Goal: Task Accomplishment & Management: Complete application form

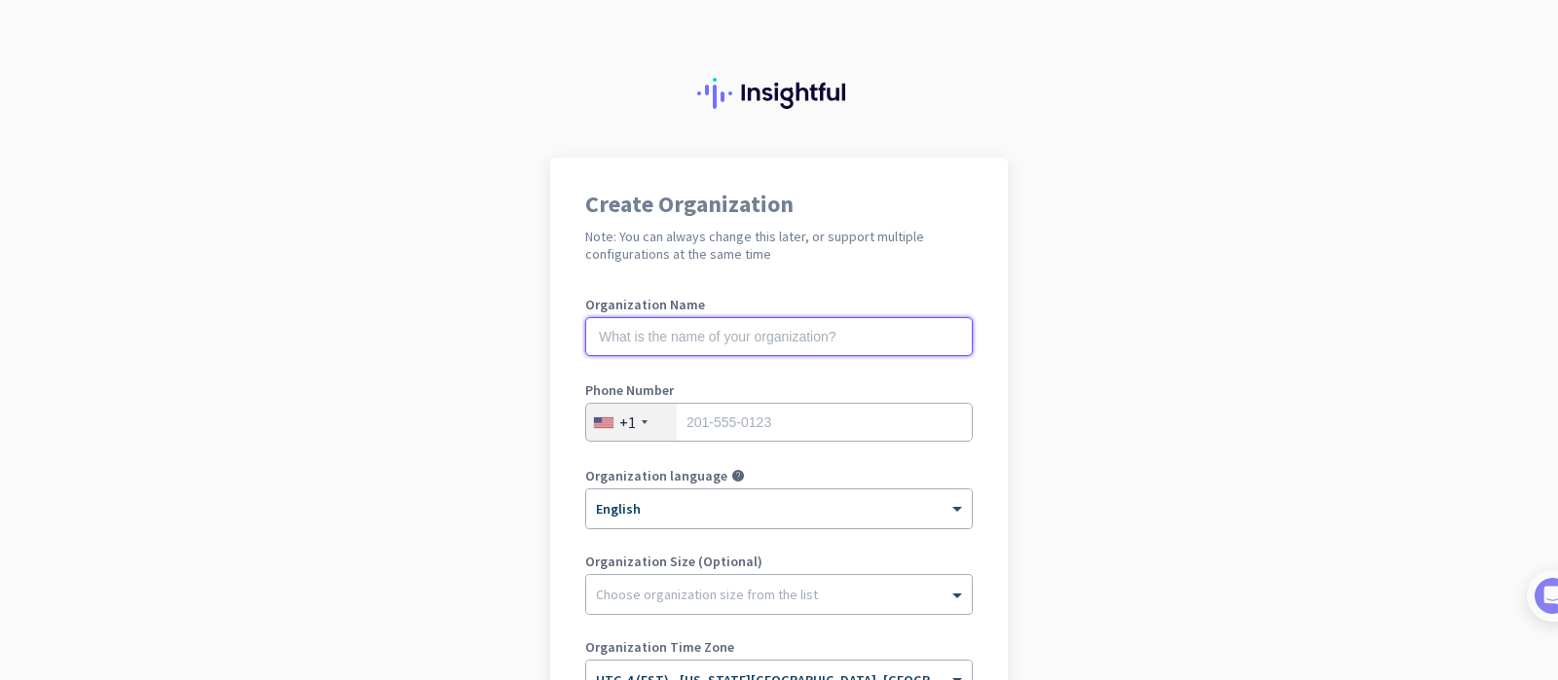
click at [685, 333] on input "text" at bounding box center [778, 336] width 387 height 39
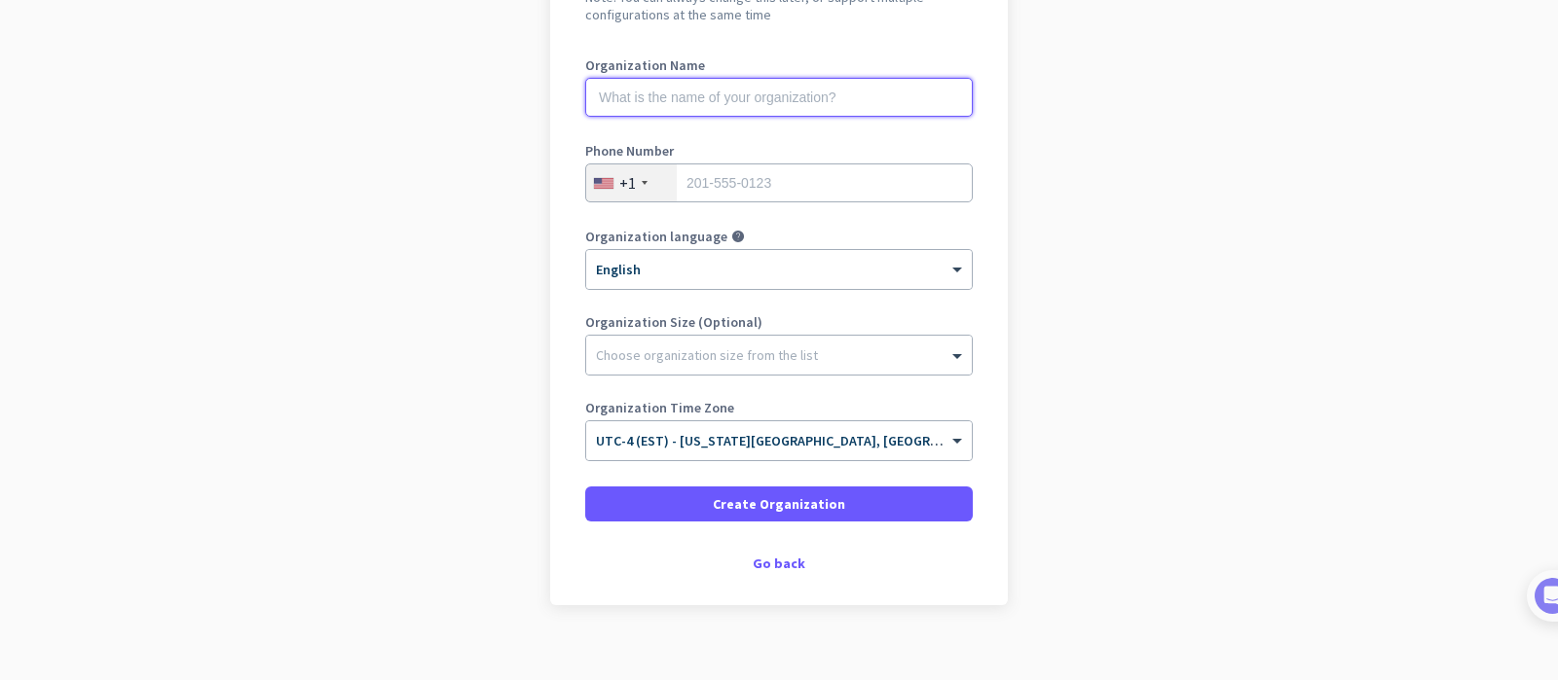
scroll to position [253, 0]
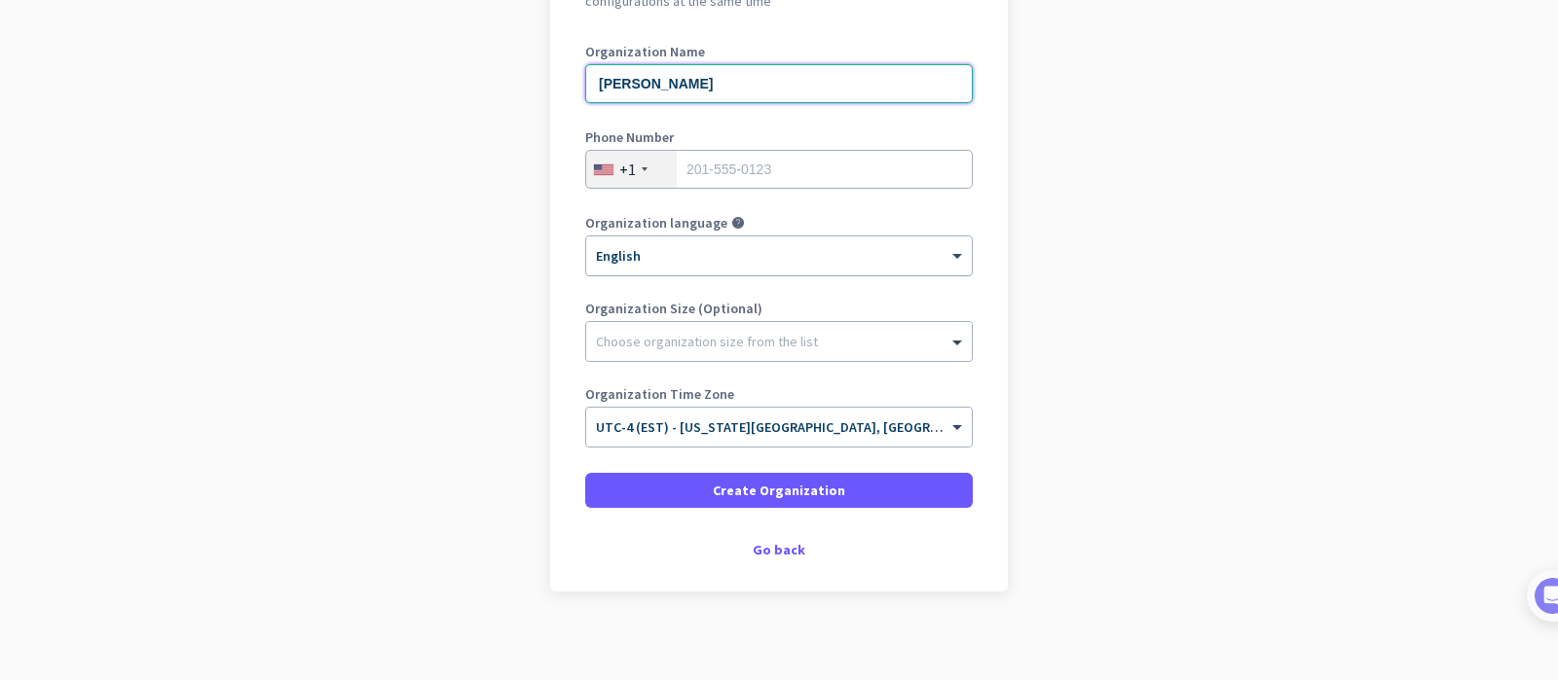
type input "[PERSON_NAME]"
type input "4408238337"
click at [878, 349] on div "Choose organization size from the list" at bounding box center [766, 342] width 361 height 18
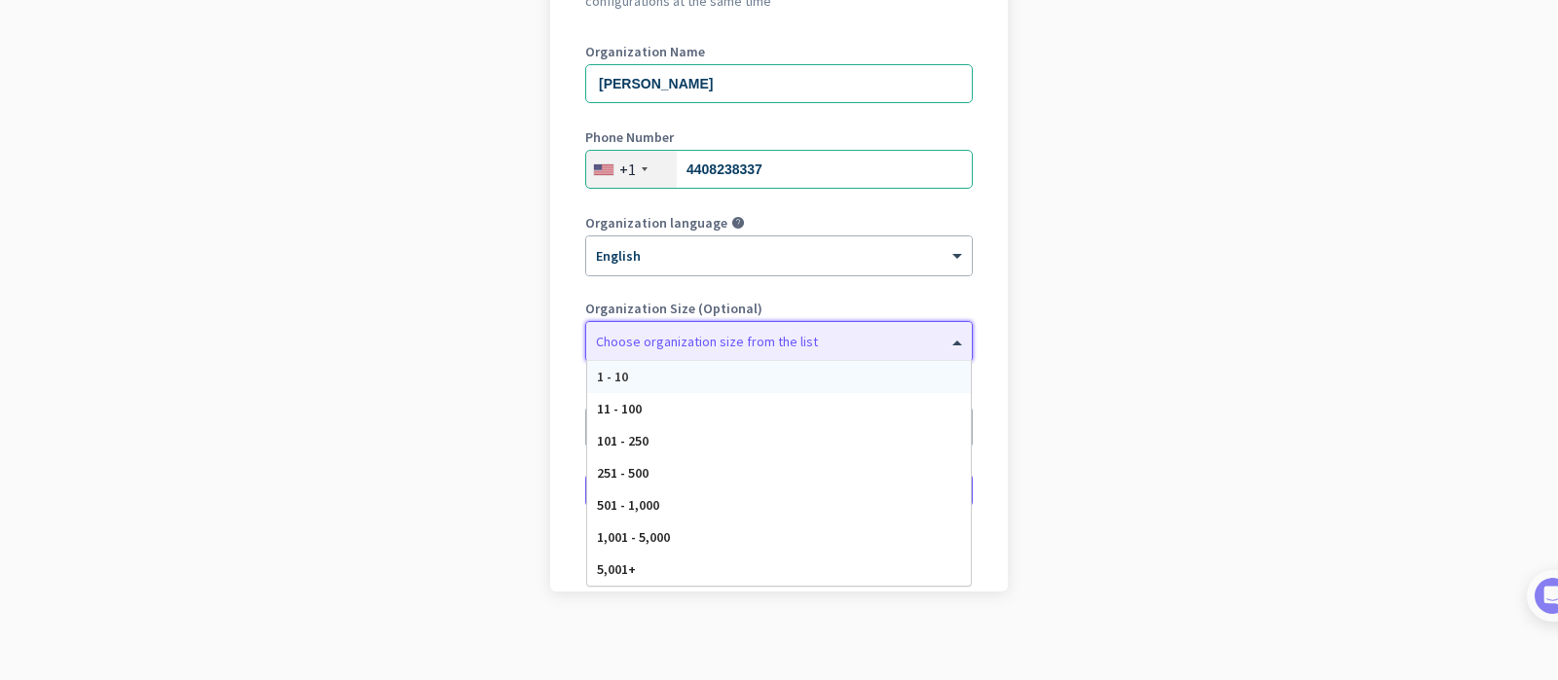
click at [798, 368] on div "1 - 10" at bounding box center [779, 377] width 384 height 32
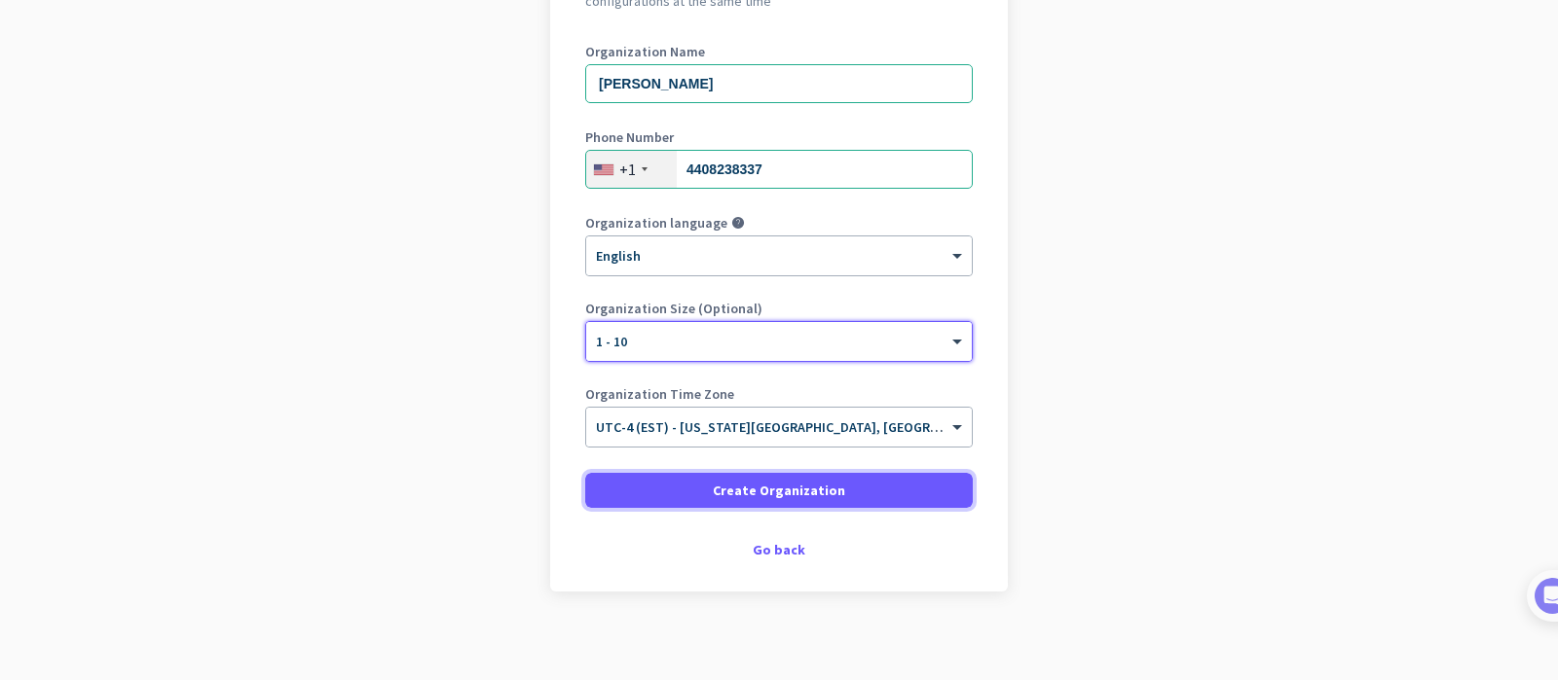
click at [822, 493] on span "Create Organization" at bounding box center [779, 490] width 132 height 19
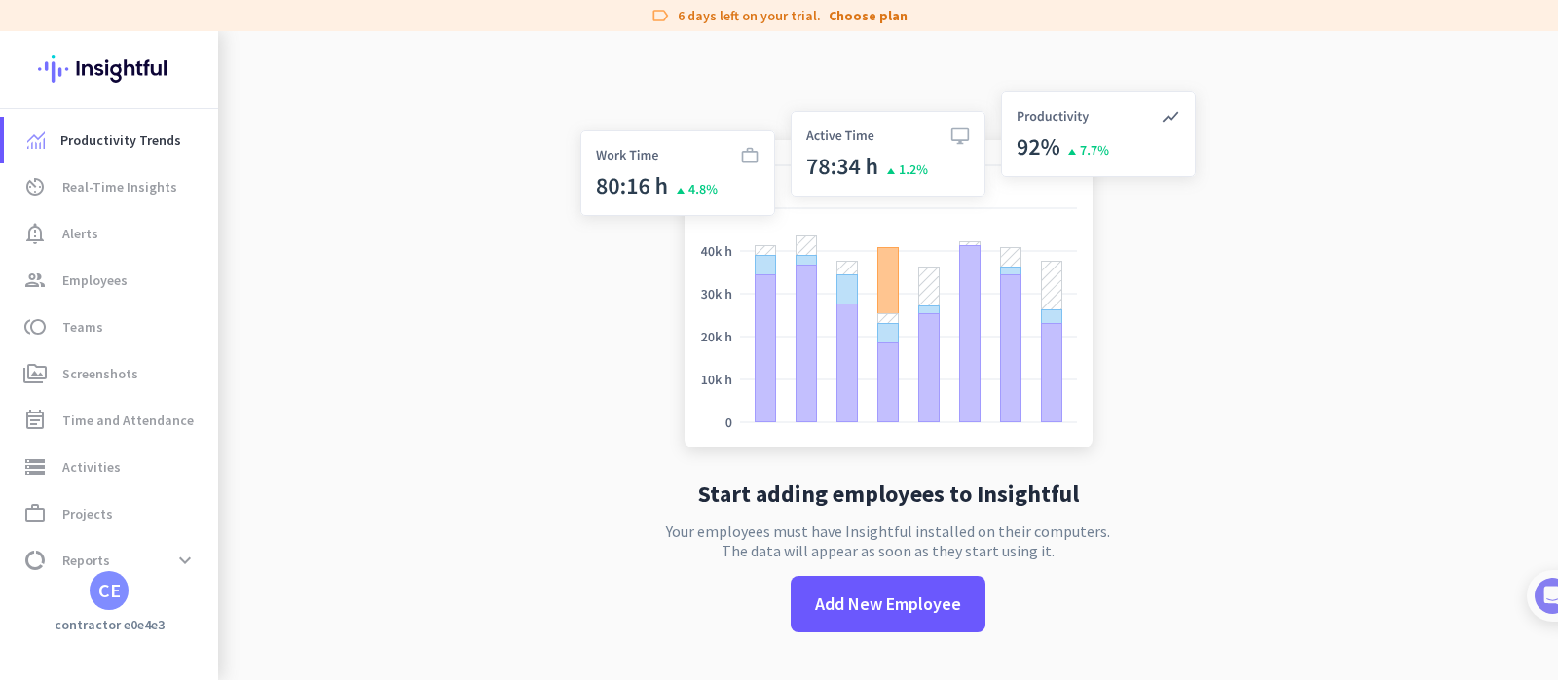
scroll to position [31, 0]
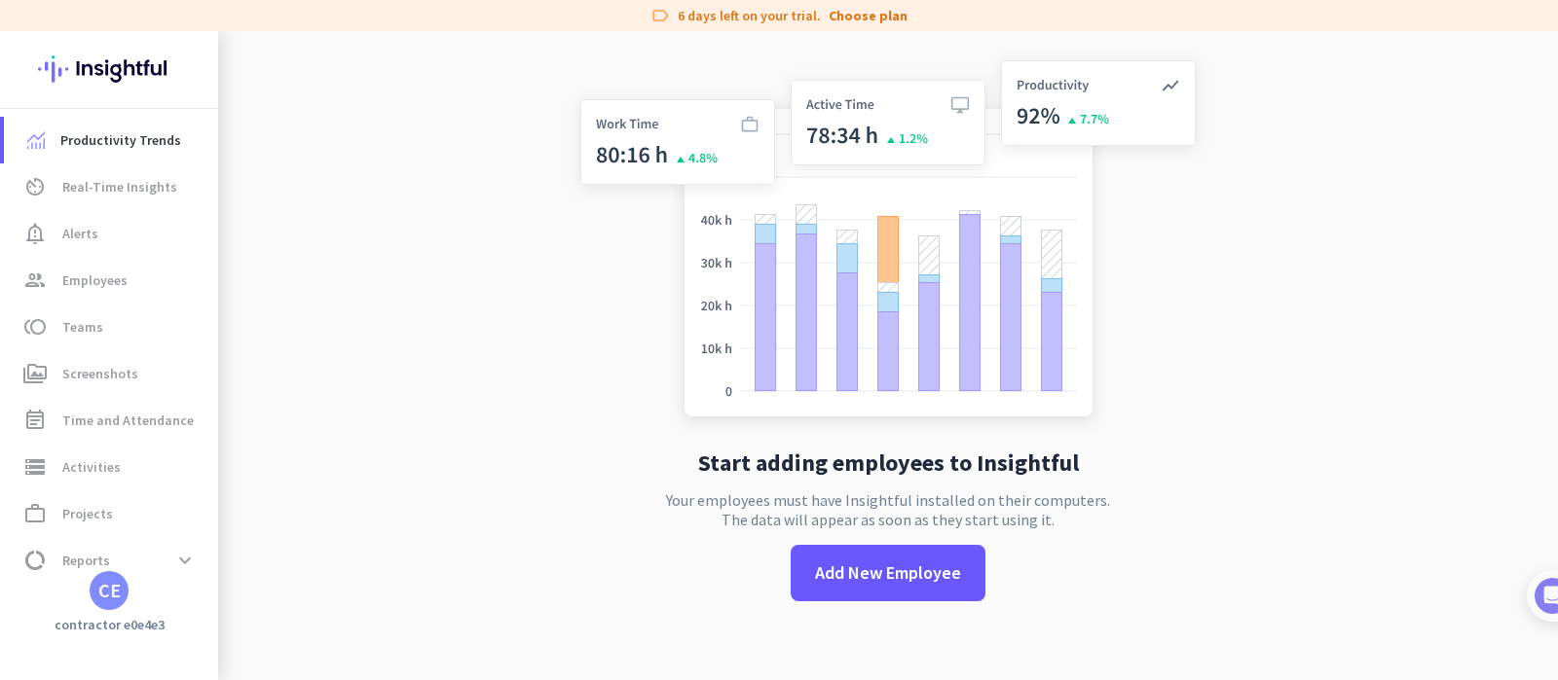
click at [98, 585] on div "CE" at bounding box center [109, 590] width 22 height 19
click at [83, 330] on div at bounding box center [779, 340] width 1558 height 680
click at [83, 330] on span "Teams" at bounding box center [82, 326] width 41 height 23
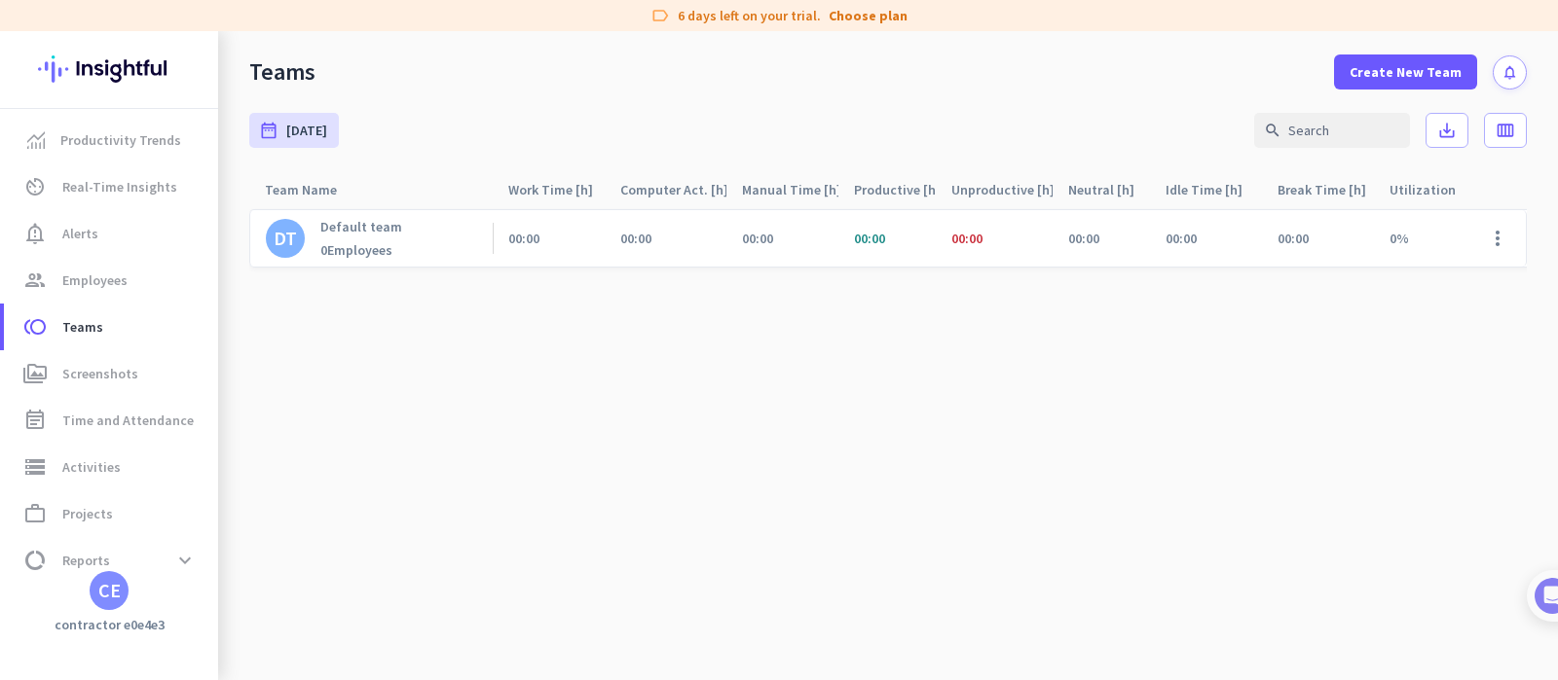
click at [108, 588] on div "CE" at bounding box center [109, 590] width 22 height 19
click at [181, 553] on span "Sign out" at bounding box center [213, 554] width 118 height 18
